Goal: Task Accomplishment & Management: Manage account settings

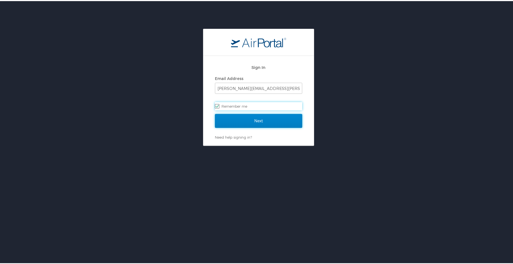
click at [265, 123] on input "Next" at bounding box center [258, 120] width 87 height 14
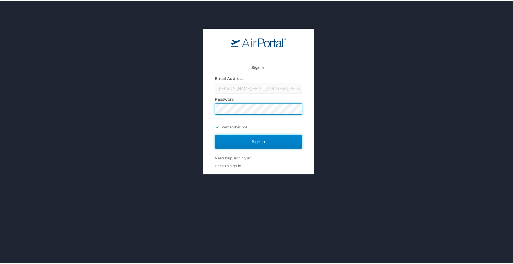
click at [284, 146] on input "Sign In" at bounding box center [258, 140] width 87 height 14
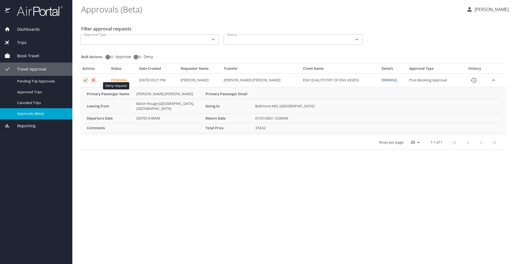
click at [96, 83] on icon "Approval table" at bounding box center [93, 79] width 5 height 5
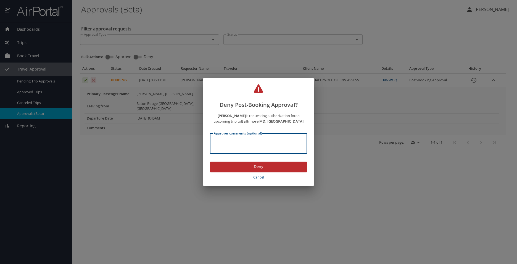
click at [254, 148] on textarea "Approver comments (optional)" at bounding box center [258, 143] width 89 height 10
type textarea "Please utilize your P Card for payment"
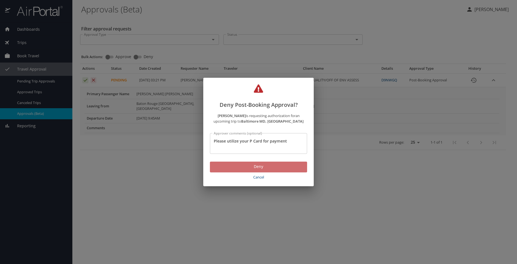
click at [264, 170] on span "Deny" at bounding box center [258, 166] width 88 height 7
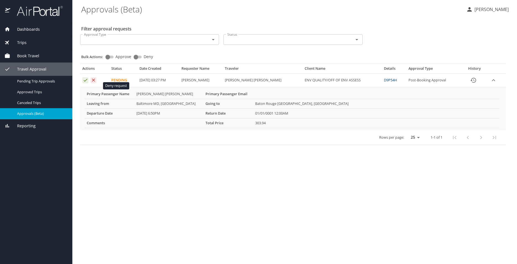
click at [96, 83] on icon "Approval table" at bounding box center [93, 79] width 5 height 5
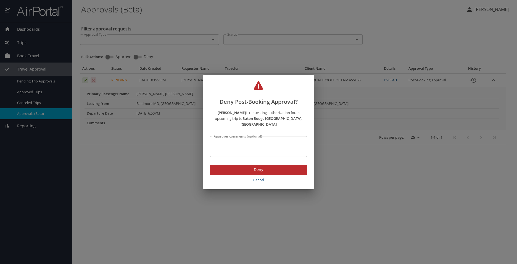
click at [239, 156] on div "Approver comments (optional)" at bounding box center [258, 146] width 97 height 21
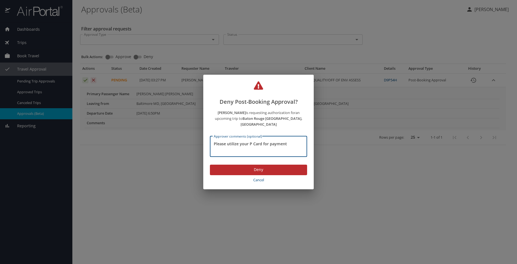
type textarea "Please utilize your P Card for payment"
drag, startPoint x: 257, startPoint y: 181, endPoint x: 302, endPoint y: 139, distance: 61.9
click at [300, 137] on div "Deny Post-Booking Approval? WILLIAM BERGER is requesting authorization for an u…" at bounding box center [258, 132] width 110 height 114
click at [289, 172] on span "Deny" at bounding box center [258, 169] width 88 height 7
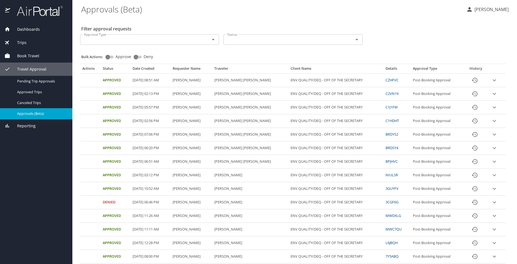
click at [23, 56] on span "Book Travel" at bounding box center [24, 56] width 29 height 6
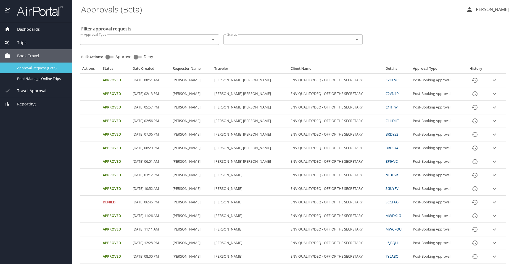
click at [23, 65] on span "Approval Request (Beta)" at bounding box center [41, 67] width 49 height 5
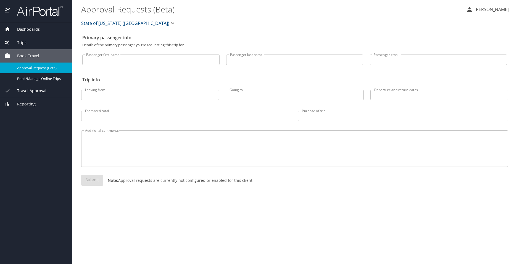
click at [29, 54] on span "Book Travel" at bounding box center [24, 56] width 29 height 6
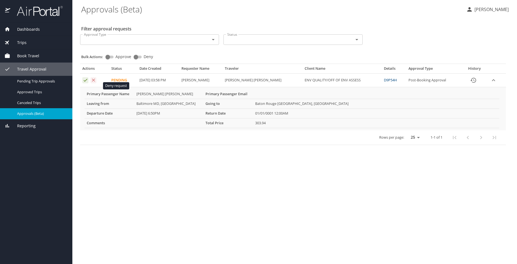
click at [96, 83] on icon "Approval table" at bounding box center [93, 79] width 5 height 5
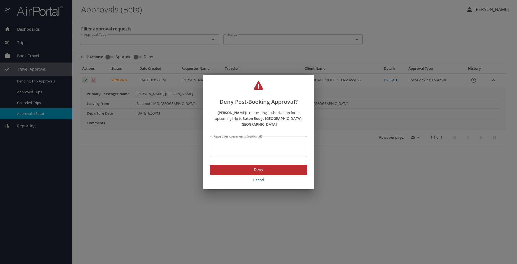
click at [235, 149] on textarea "Approver comments (optional)" at bounding box center [258, 146] width 89 height 10
drag, startPoint x: 498, startPoint y: 8, endPoint x: 495, endPoint y: 10, distance: 3.3
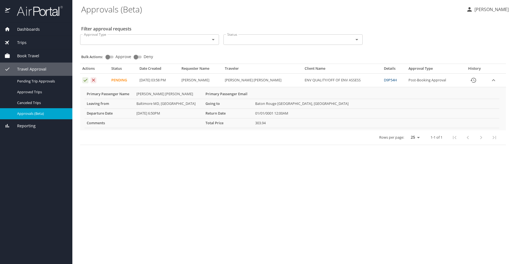
click at [31, 57] on span "Book Travel" at bounding box center [24, 56] width 29 height 6
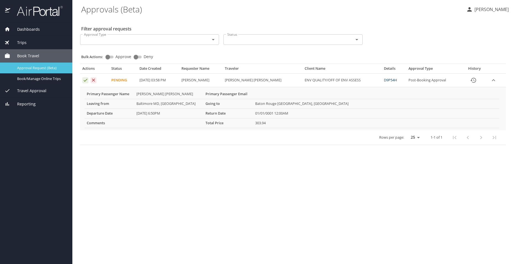
click at [25, 70] on span "Approval Request (Beta)" at bounding box center [41, 67] width 49 height 5
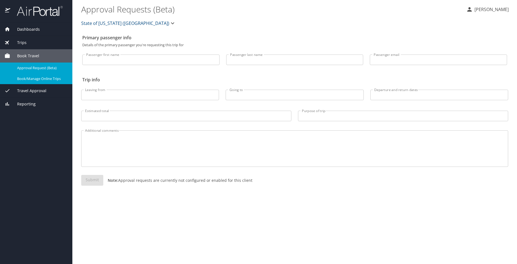
click at [36, 81] on span "Book/Manage Online Trips" at bounding box center [41, 78] width 49 height 5
click at [25, 97] on div "Travel Approval" at bounding box center [36, 90] width 72 height 13
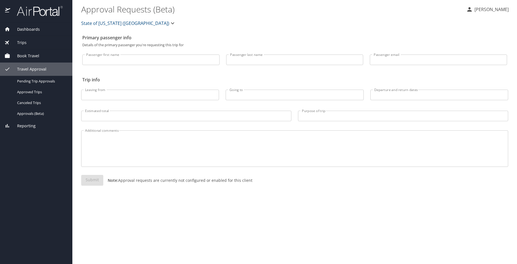
click at [32, 56] on span "Book Travel" at bounding box center [24, 56] width 29 height 6
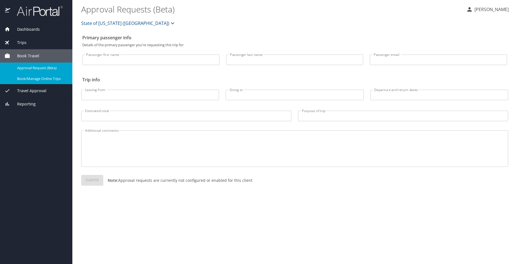
click at [26, 43] on span "Trips" at bounding box center [18, 43] width 16 height 6
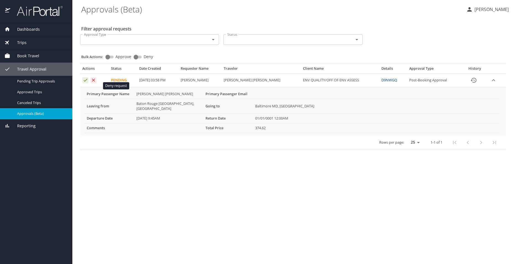
click at [96, 83] on icon "Approval table" at bounding box center [93, 79] width 5 height 5
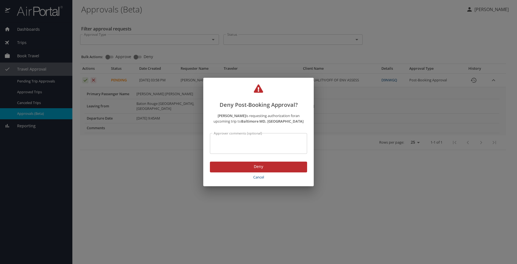
drag, startPoint x: 224, startPoint y: 140, endPoint x: 226, endPoint y: 143, distance: 3.9
click at [228, 145] on div "Approver comments (optional)" at bounding box center [258, 143] width 97 height 21
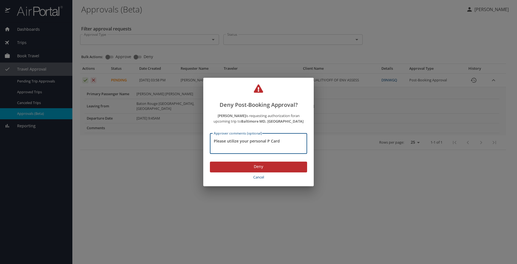
drag, startPoint x: 271, startPoint y: 143, endPoint x: 187, endPoint y: 151, distance: 84.6
click at [187, 151] on div "Deny Post-Booking Approval? [PERSON_NAME] is requesting authorization for an up…" at bounding box center [258, 132] width 517 height 264
type textarea "Please utilize your personal P Card"
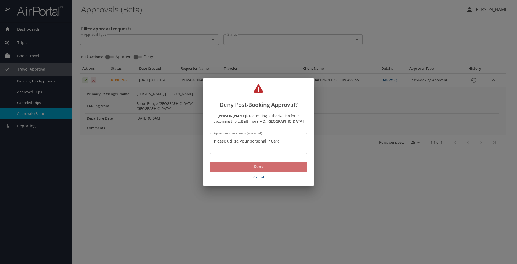
click at [285, 170] on span "Deny" at bounding box center [258, 166] width 88 height 7
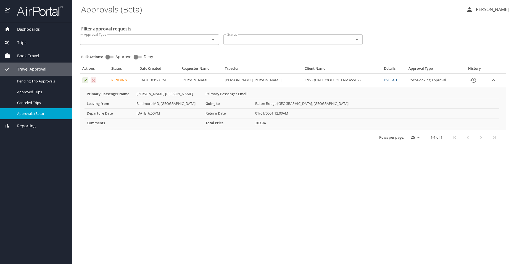
click at [96, 83] on icon "Approval table" at bounding box center [93, 79] width 5 height 5
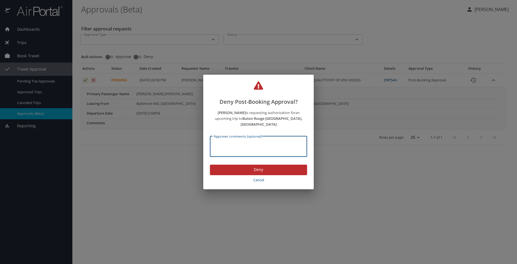
click at [233, 151] on textarea "Approver comments (optional)" at bounding box center [258, 146] width 89 height 10
paste textarea "Please utilize your personal P Card"
type textarea "Please utilize your personal P Card"
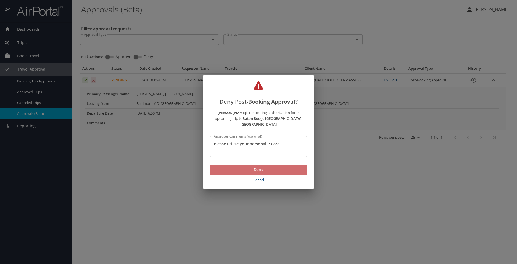
click at [280, 172] on span "Deny" at bounding box center [258, 169] width 88 height 7
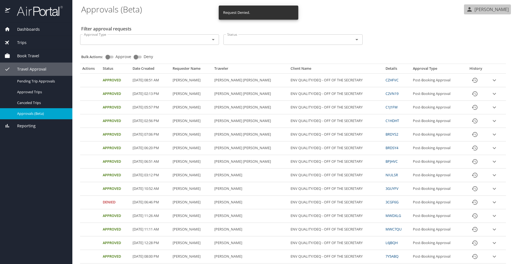
click at [473, 10] on p "CLAUDINE ANDERSON" at bounding box center [491, 9] width 36 height 7
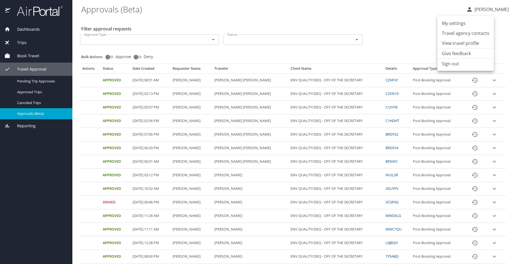
click at [306, 56] on div at bounding box center [258, 132] width 517 height 264
click at [329, 55] on div "Bulk Actions: Approve Deny" at bounding box center [294, 54] width 427 height 12
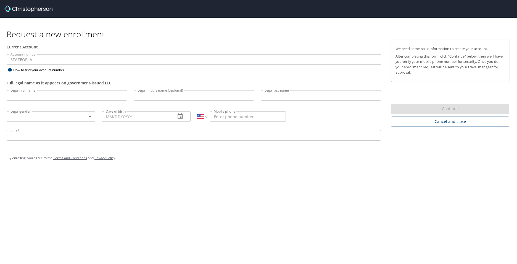
select select "US"
drag, startPoint x: 46, startPoint y: 98, endPoint x: 43, endPoint y: 98, distance: 3.1
click at [45, 99] on input "Legal first name" at bounding box center [67, 95] width 120 height 10
click at [77, 118] on body "Request a new enrollment Current Account Account number STATEOFLA Account numbe…" at bounding box center [258, 132] width 517 height 264
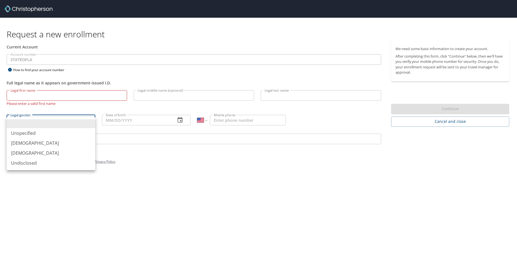
click at [144, 177] on div at bounding box center [258, 132] width 517 height 264
